Goal: Task Accomplishment & Management: Manage account settings

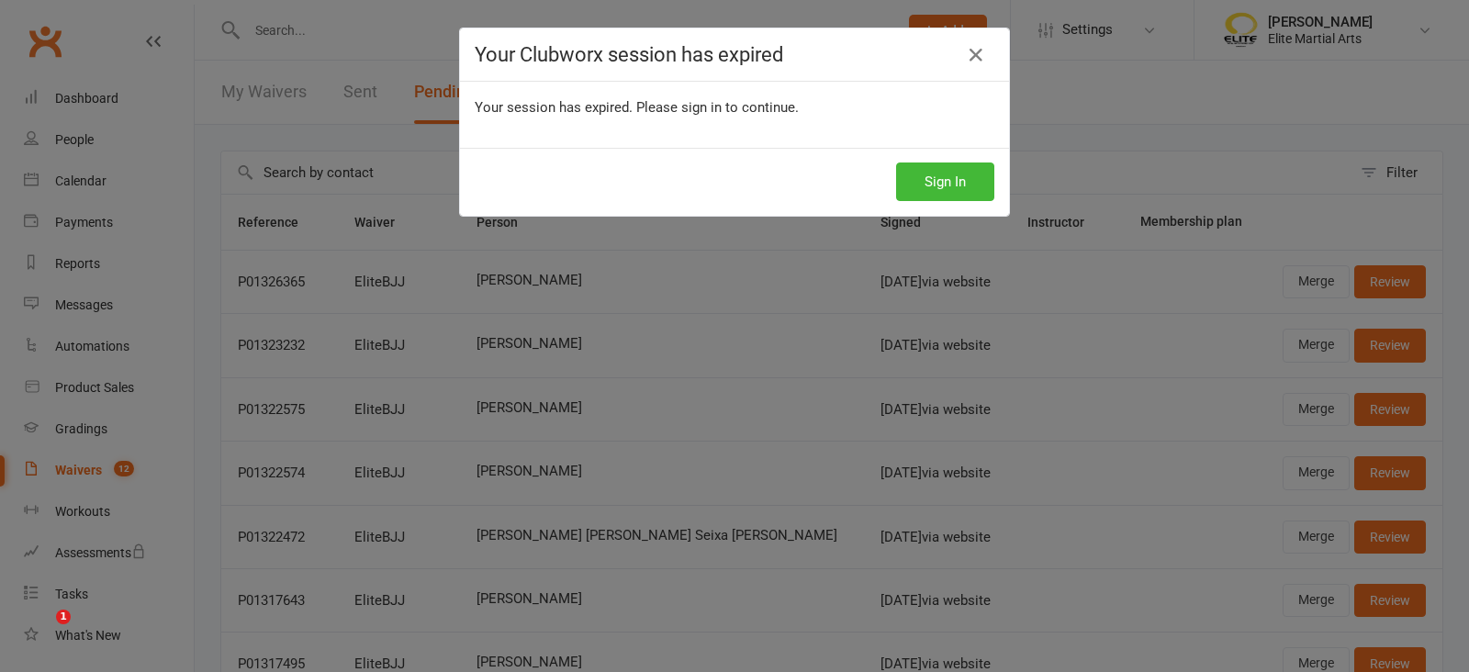
select select "100"
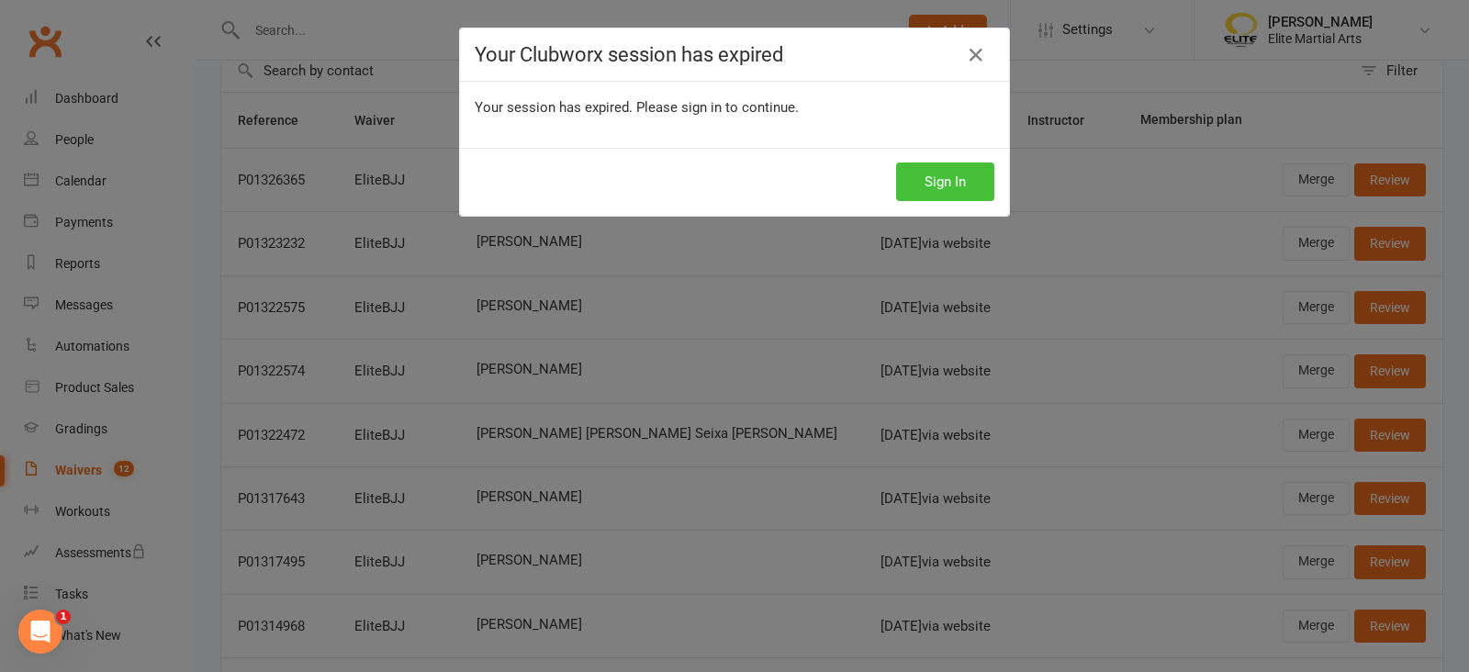
click at [938, 176] on button "Sign In" at bounding box center [945, 182] width 98 height 39
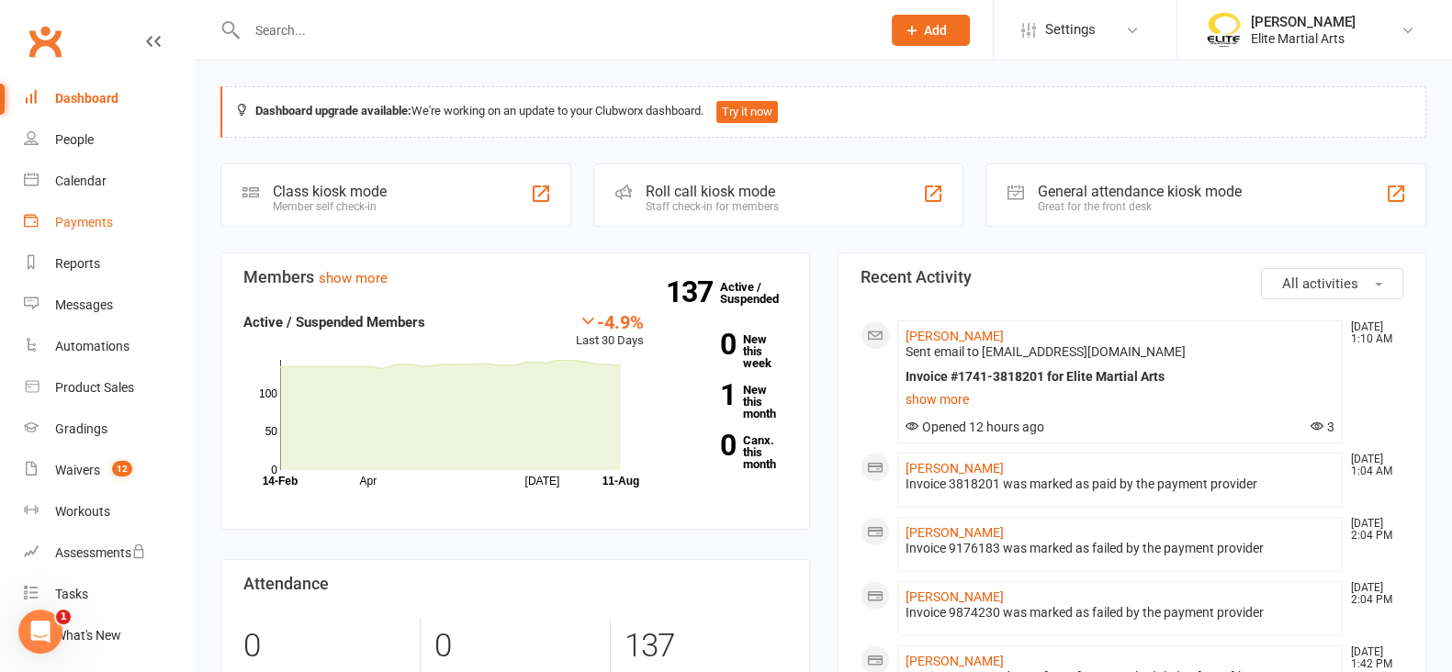
click at [82, 216] on div "Payments" at bounding box center [84, 222] width 58 height 15
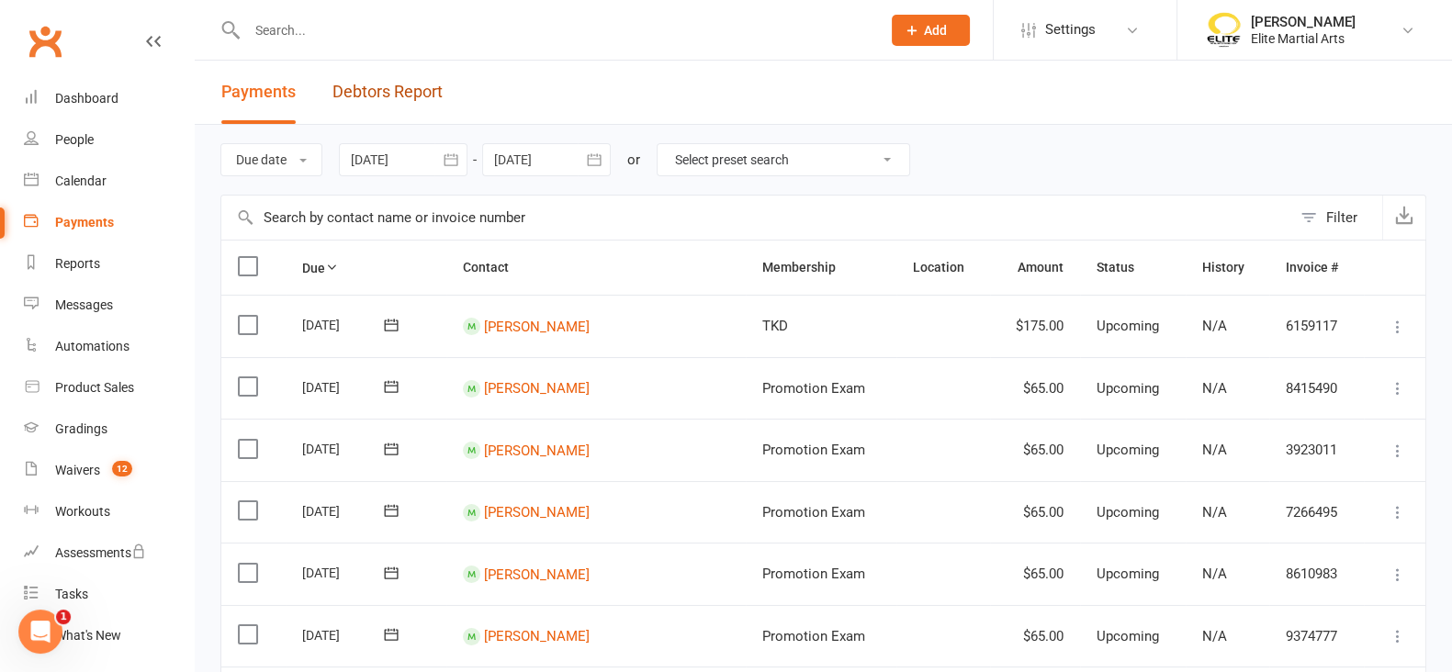
click at [378, 78] on link "Debtors Report" at bounding box center [387, 92] width 110 height 63
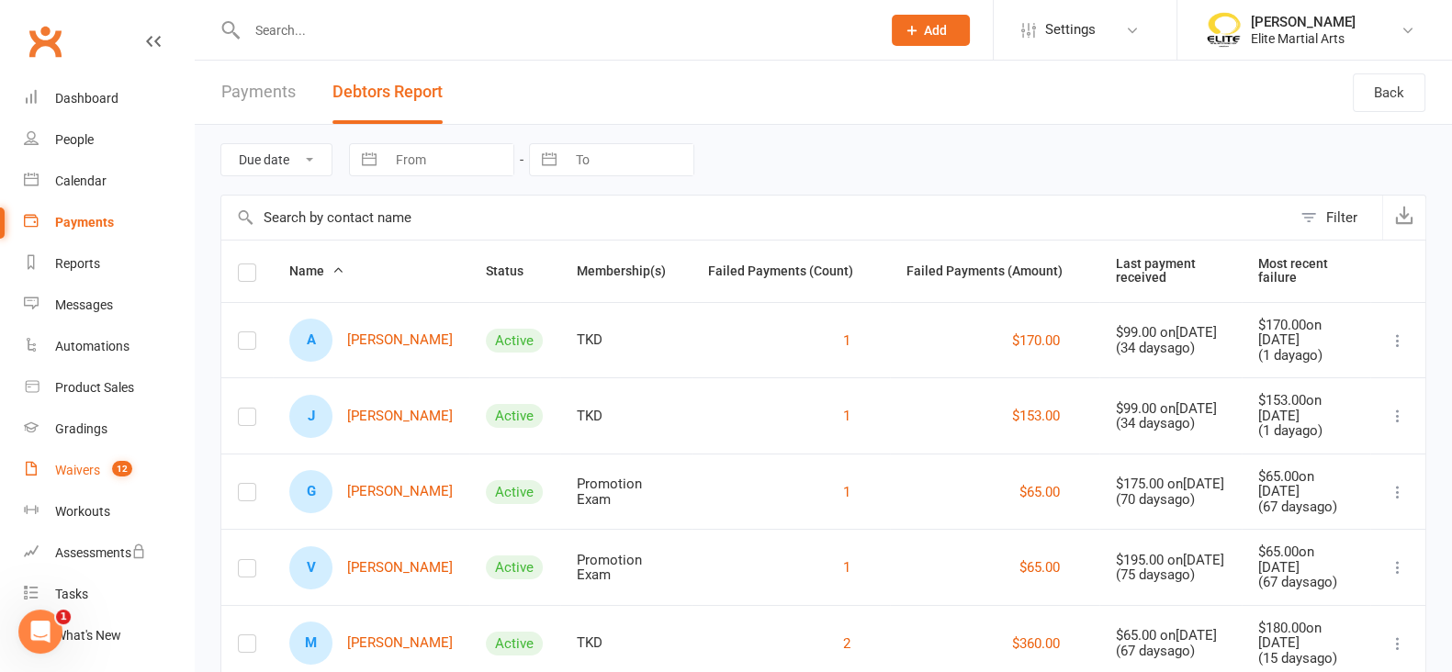
click at [67, 465] on div "Waivers" at bounding box center [77, 470] width 45 height 15
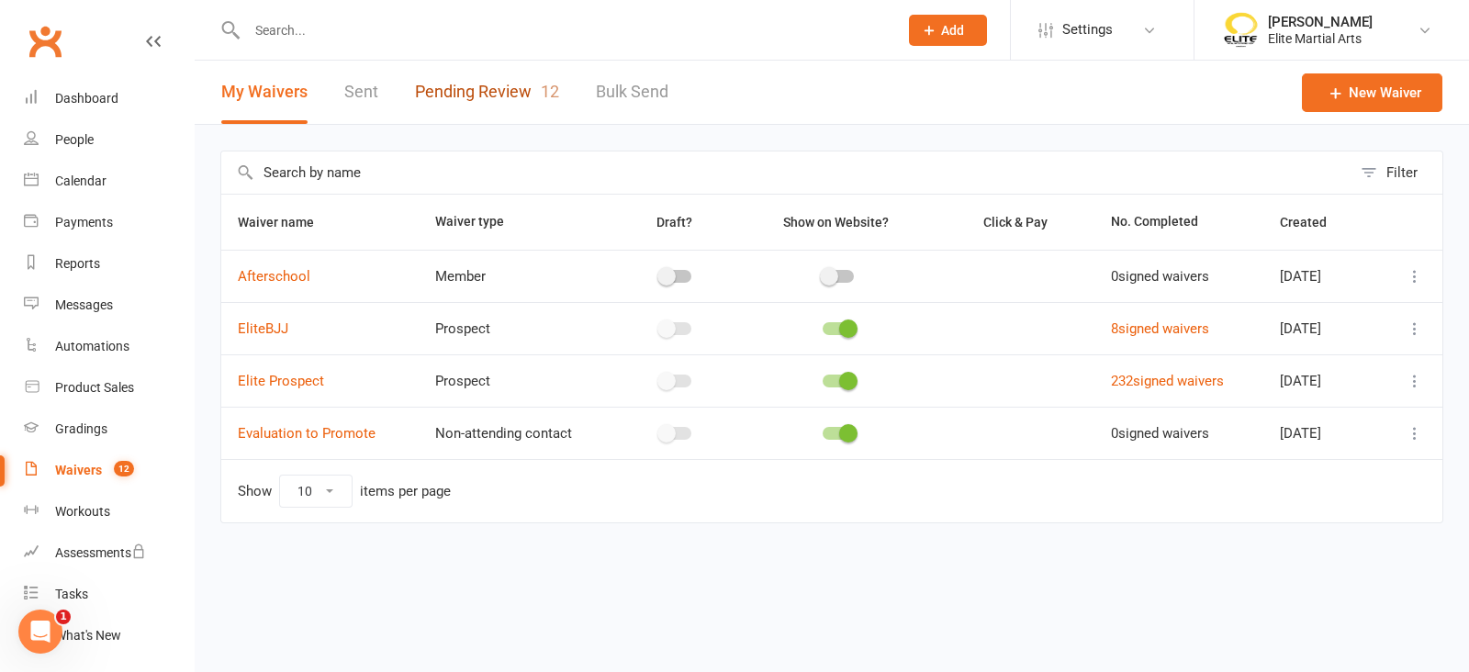
click at [482, 80] on link "Pending Review 12" at bounding box center [487, 92] width 144 height 63
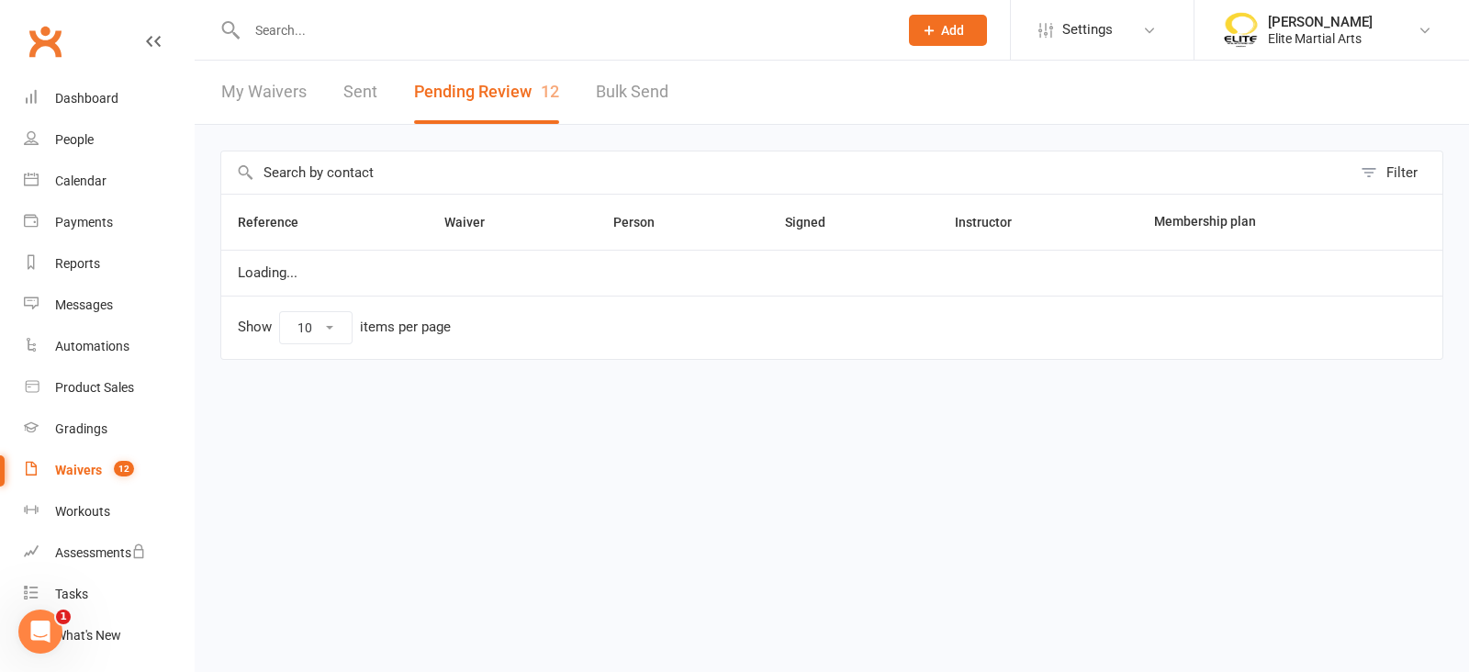
select select "100"
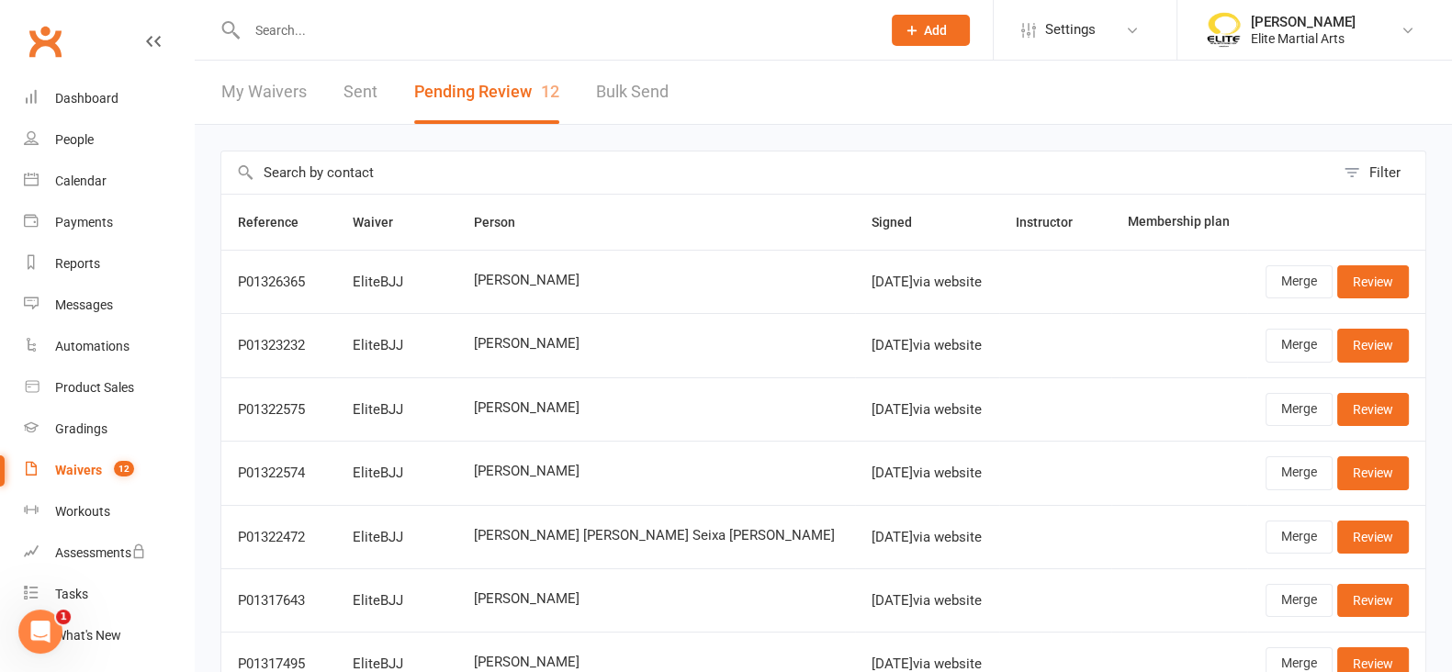
click at [925, 368] on td "[DATE] via website" at bounding box center [927, 344] width 145 height 63
